Goal: Task Accomplishment & Management: Manage account settings

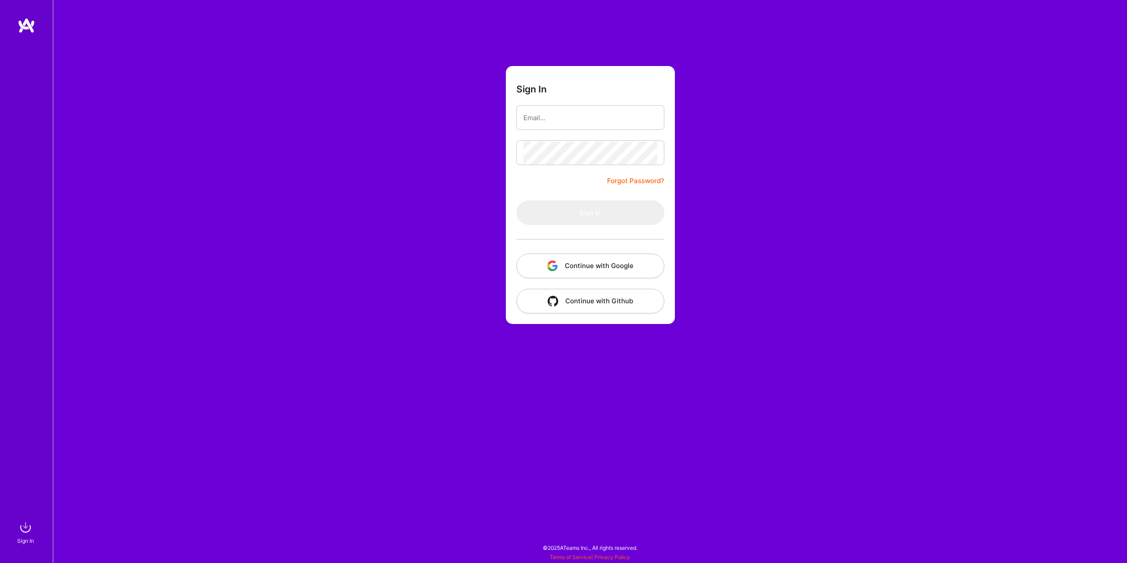
click at [612, 270] on button "Continue with Google" at bounding box center [590, 266] width 148 height 25
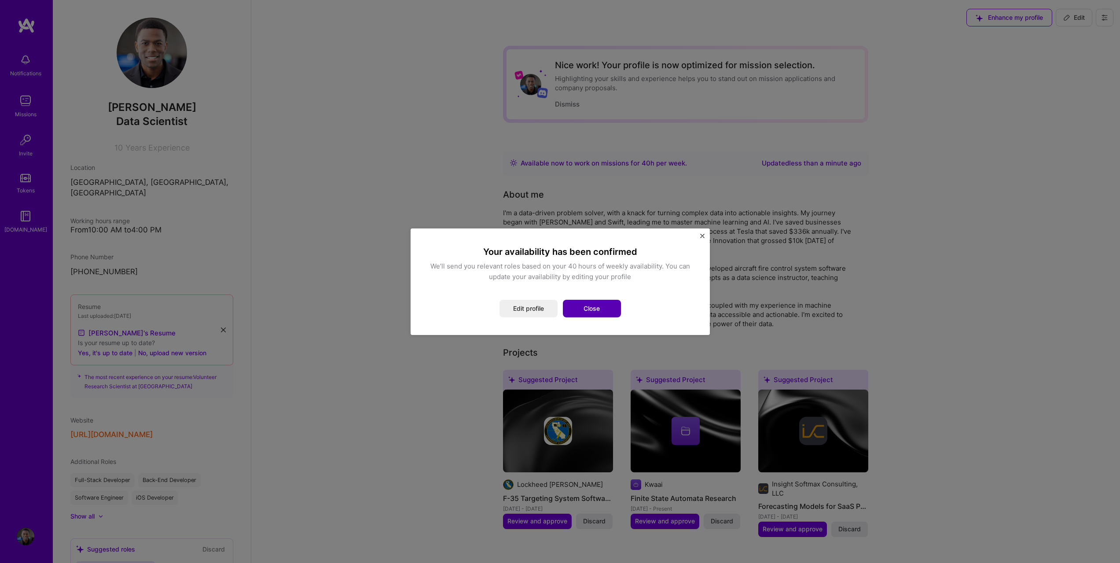
click at [580, 308] on button "Close" at bounding box center [592, 309] width 58 height 18
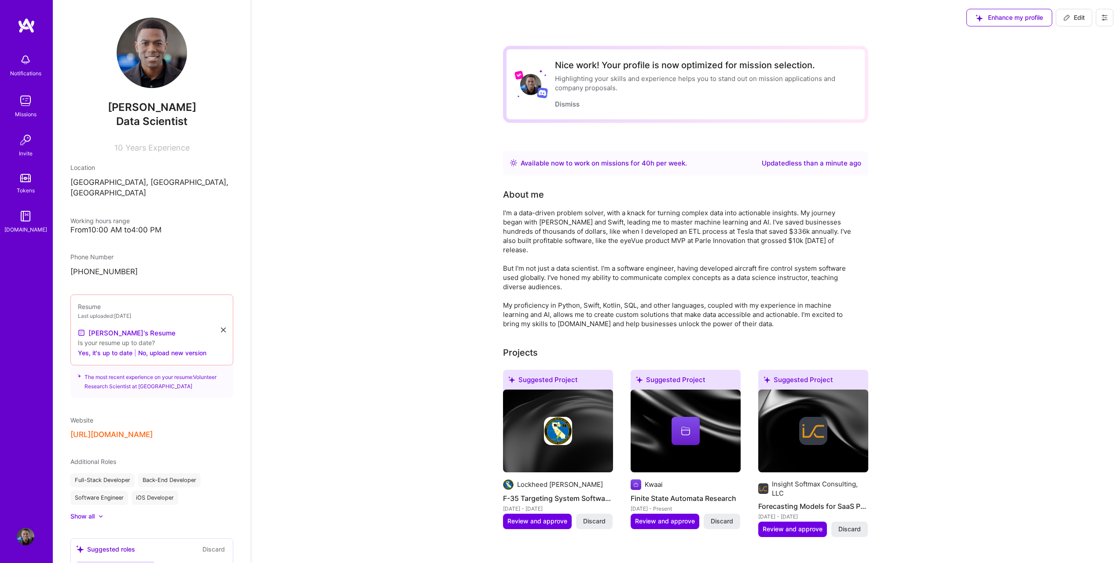
click at [17, 115] on div "Missions" at bounding box center [26, 114] width 22 height 9
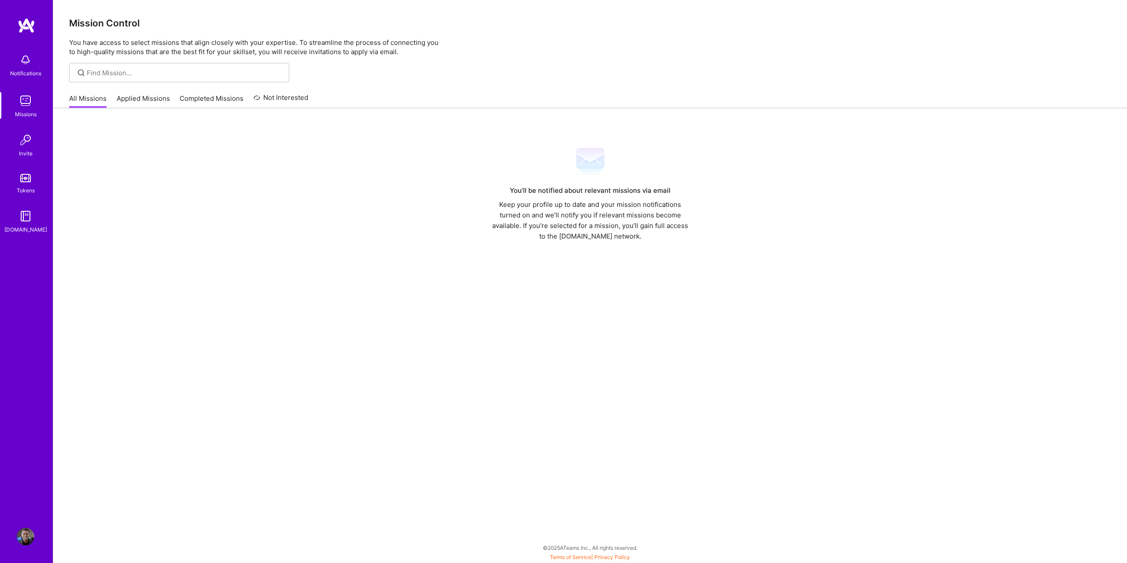
click at [197, 98] on link "Completed Missions" at bounding box center [212, 101] width 64 height 15
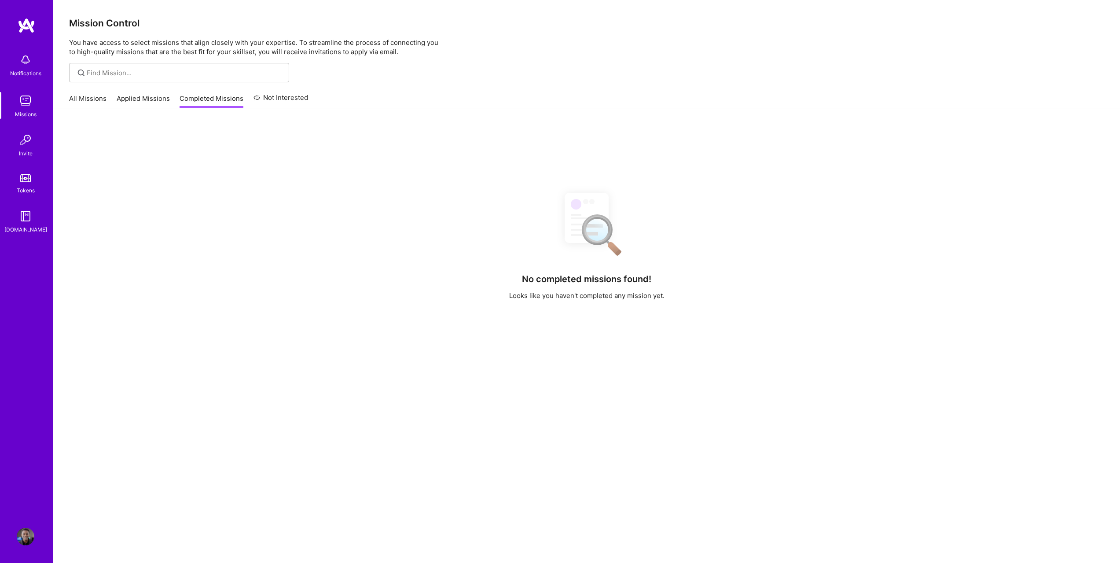
click at [135, 101] on link "Applied Missions" at bounding box center [143, 101] width 53 height 15
